Goal: Task Accomplishment & Management: Manage account settings

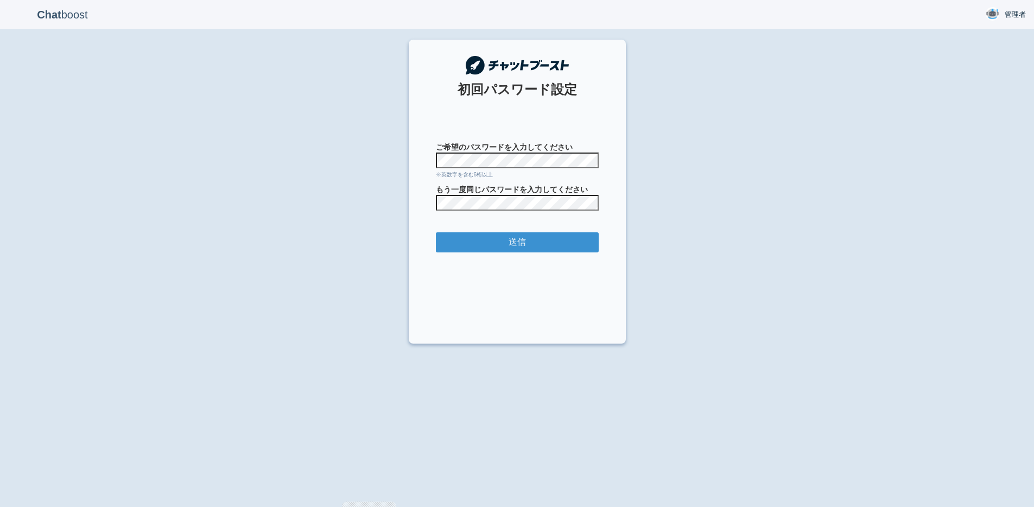
click at [436, 312] on section "初回パスワード設定 ご希望のパスワードを入力してください ※英数字を含む6桁以上 もう一度同じパスワードを入力してください 送信" at bounding box center [517, 192] width 217 height 304
click at [450, 244] on input "送信" at bounding box center [517, 242] width 163 height 20
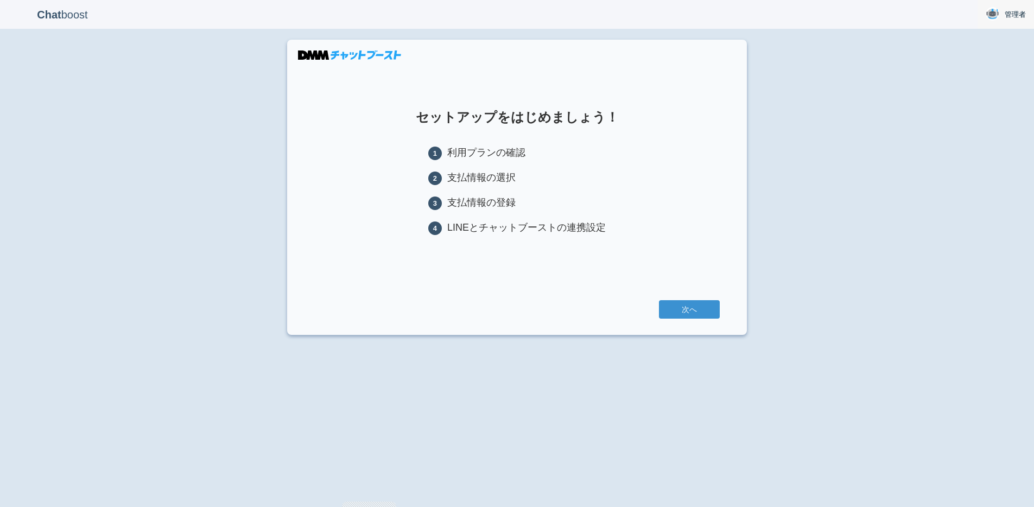
click at [1005, 13] on span "管理者" at bounding box center [1015, 14] width 21 height 11
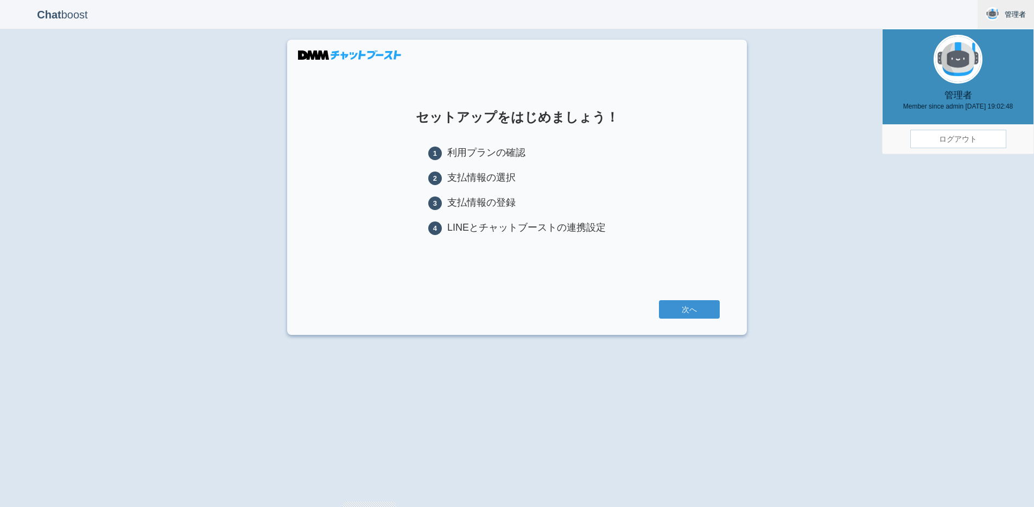
click at [941, 139] on link "ログアウト" at bounding box center [958, 139] width 96 height 18
